Goal: Use online tool/utility: Utilize a website feature to perform a specific function

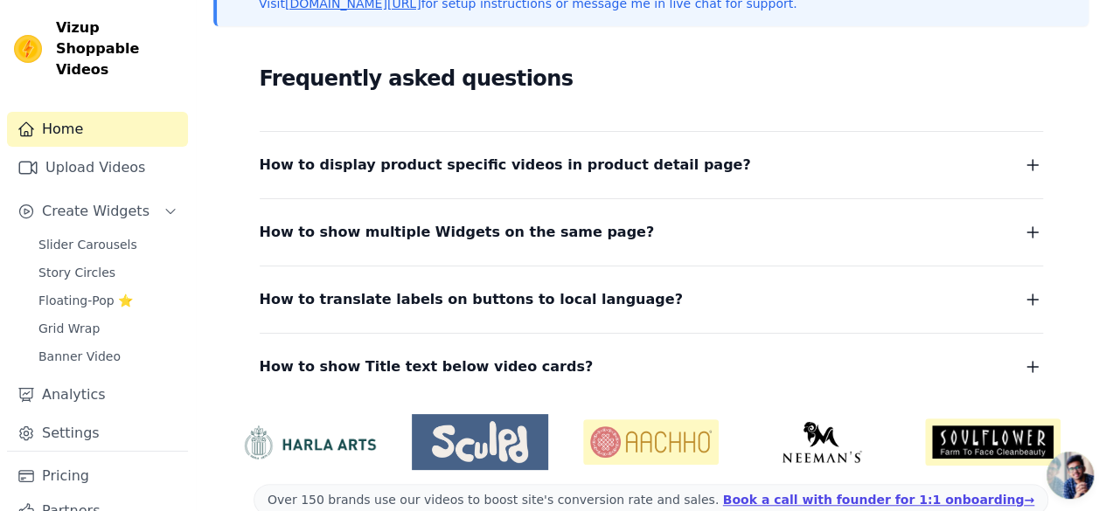
scroll to position [175, 0]
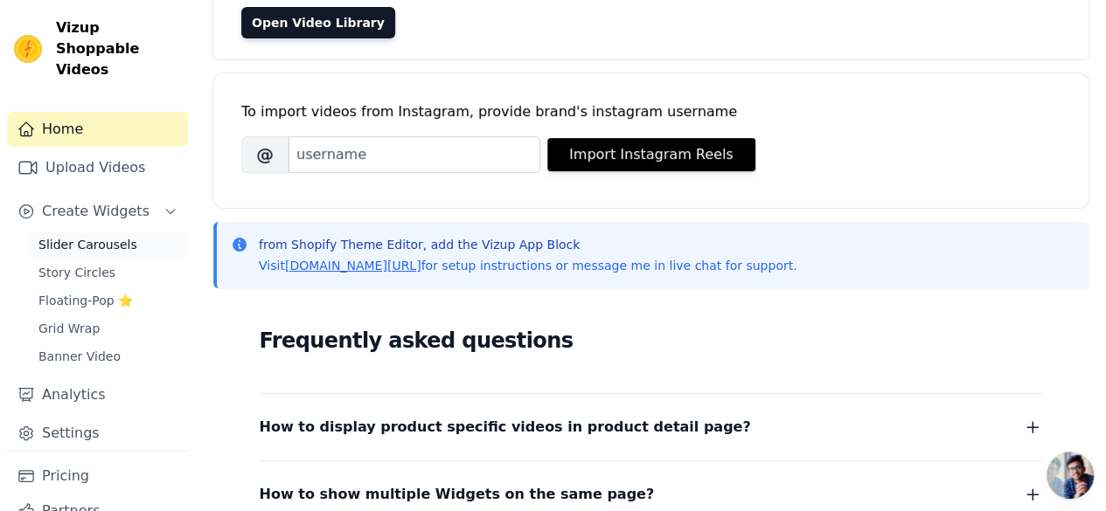
click at [130, 233] on link "Slider Carousels" at bounding box center [108, 245] width 160 height 24
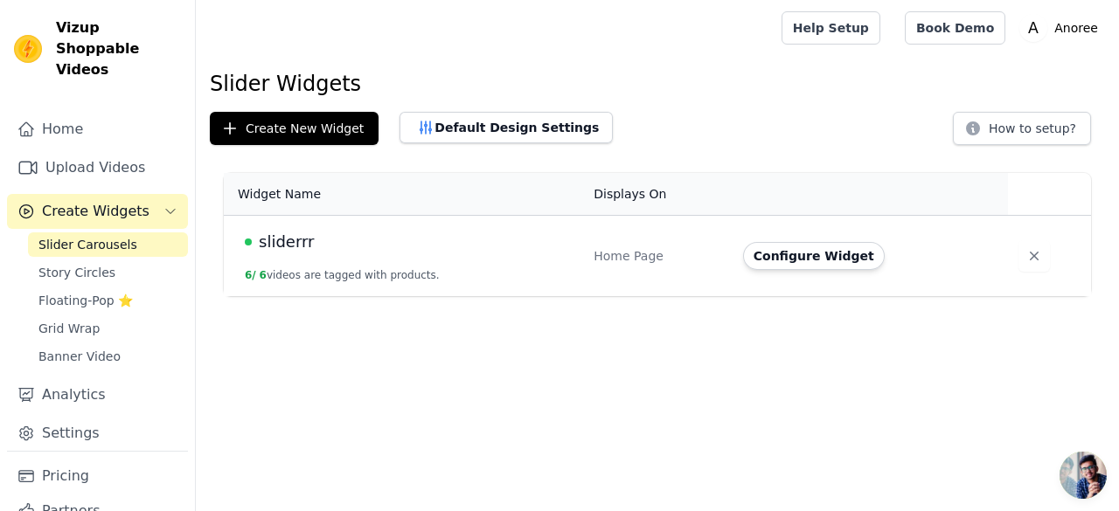
click at [291, 244] on span "sliderrr" at bounding box center [286, 242] width 55 height 24
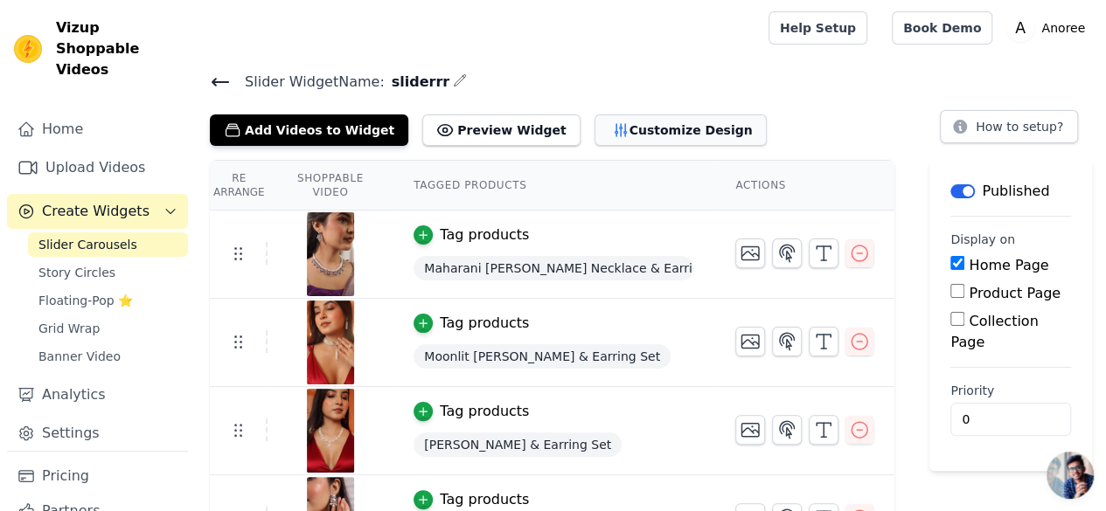
click at [657, 135] on button "Customize Design" at bounding box center [681, 130] width 172 height 31
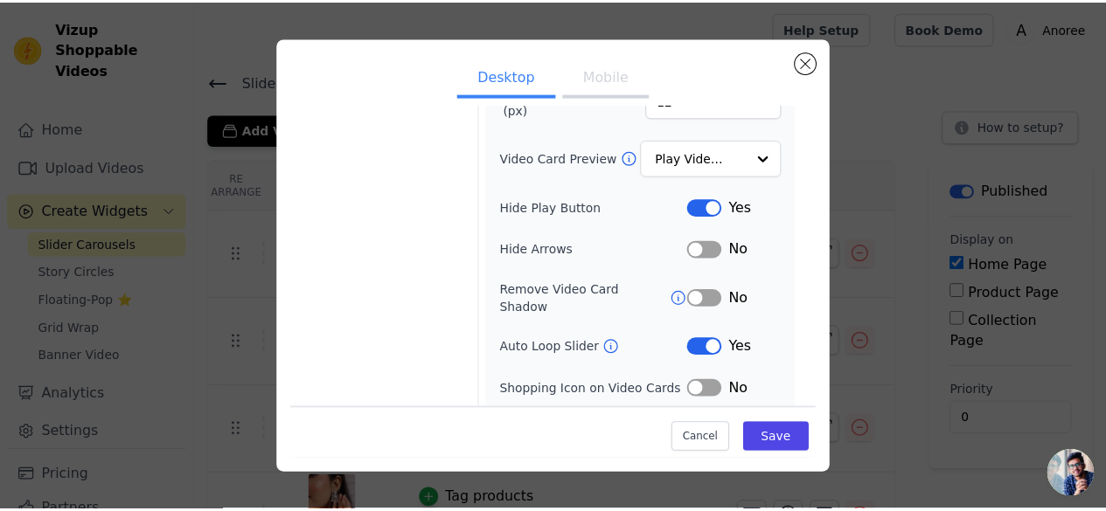
scroll to position [237, 0]
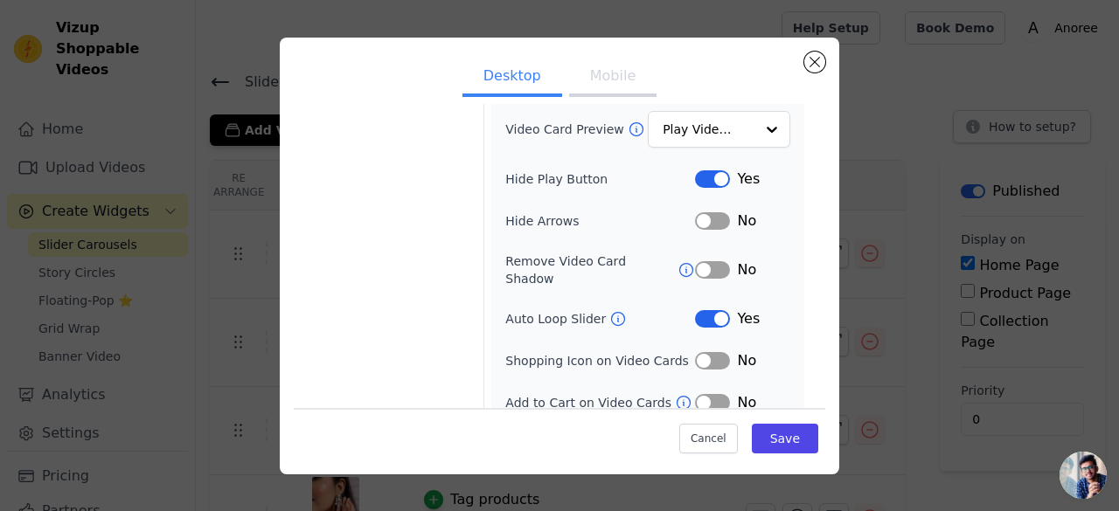
click at [695, 310] on button "Label" at bounding box center [712, 318] width 35 height 17
click at [766, 435] on button "Save" at bounding box center [785, 439] width 66 height 30
